Goal: Information Seeking & Learning: Check status

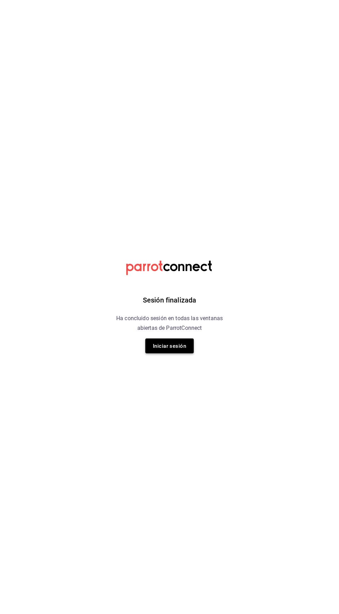
click at [170, 347] on font "Iniciar sesión" at bounding box center [169, 346] width 33 height 6
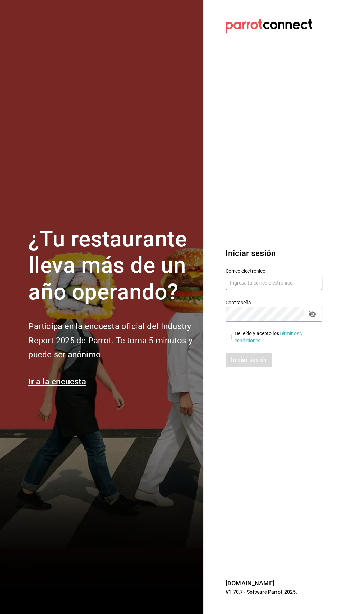
click at [238, 290] on input "text" at bounding box center [273, 283] width 97 height 15
type input "[EMAIL_ADDRESS][DOMAIN_NAME]"
click at [228, 340] on input "He leído y acepto los Términos y condiciones." at bounding box center [228, 337] width 6 height 6
checkbox input "true"
click at [249, 363] on font "Iniciar sesión" at bounding box center [248, 359] width 35 height 7
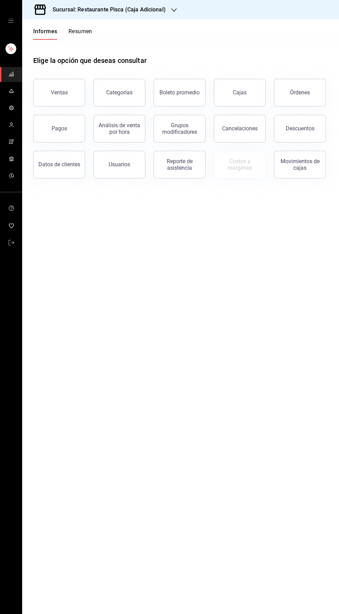
click at [101, 2] on div "Sucursal: Restaurante Pisca (Caja Adicional)" at bounding box center [104, 9] width 152 height 19
click at [41, 44] on div "Pisca" at bounding box center [74, 45] width 93 height 7
click at [13, 92] on icon "carpetas de buzón" at bounding box center [12, 91] width 6 height 6
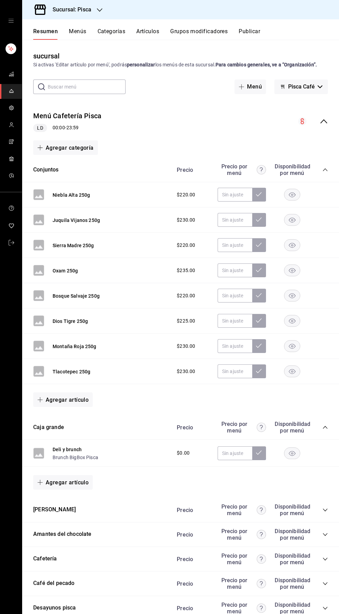
click at [11, 74] on icon "carpetas de buzón" at bounding box center [12, 74] width 6 height 6
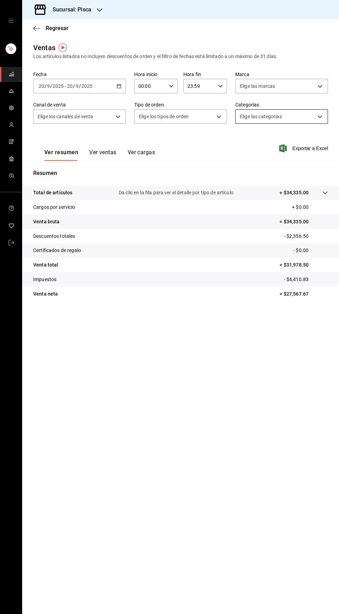
click at [268, 116] on body "Sucursal: Pisca Regresar Ventas Los artículos listados no incluyen descuentos d…" at bounding box center [169, 307] width 339 height 614
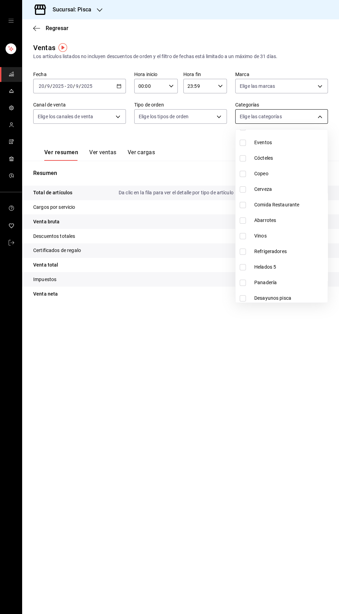
scroll to position [118, 0]
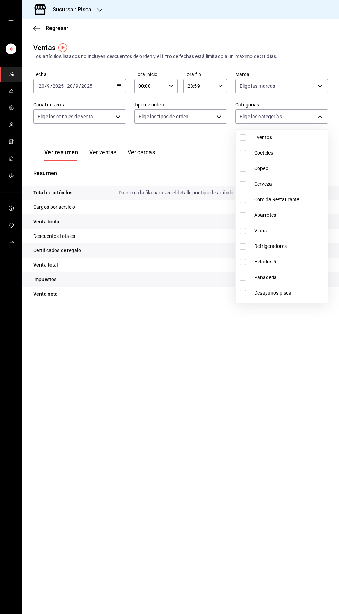
click at [242, 261] on input "checkbox" at bounding box center [243, 262] width 6 height 6
checkbox input "true"
type input "2e004ecd-0e99-4f20-a2e6-b893d6da9dab"
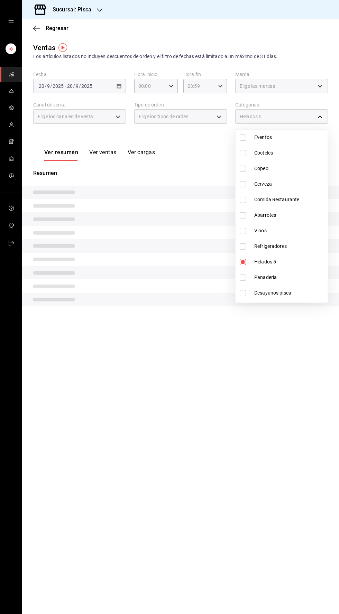
click at [271, 449] on div at bounding box center [169, 307] width 339 height 614
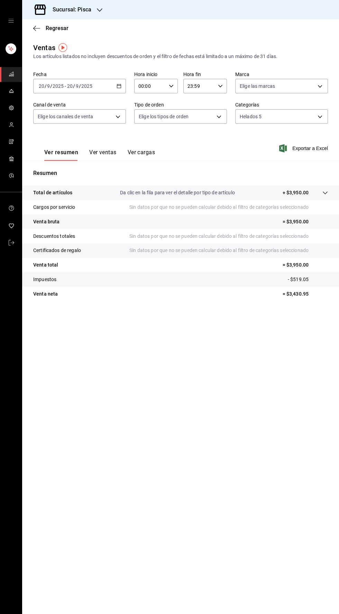
click at [104, 158] on button "Ver ventas" at bounding box center [102, 155] width 27 height 12
